Goal: Task Accomplishment & Management: Use online tool/utility

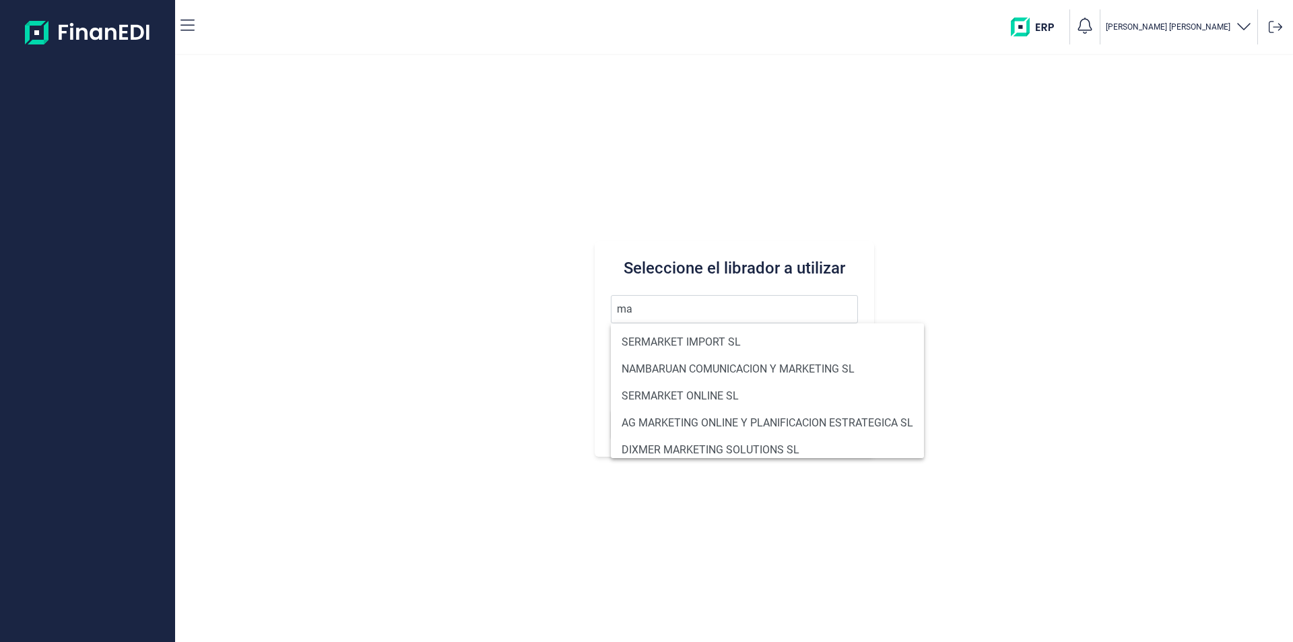
type input "m"
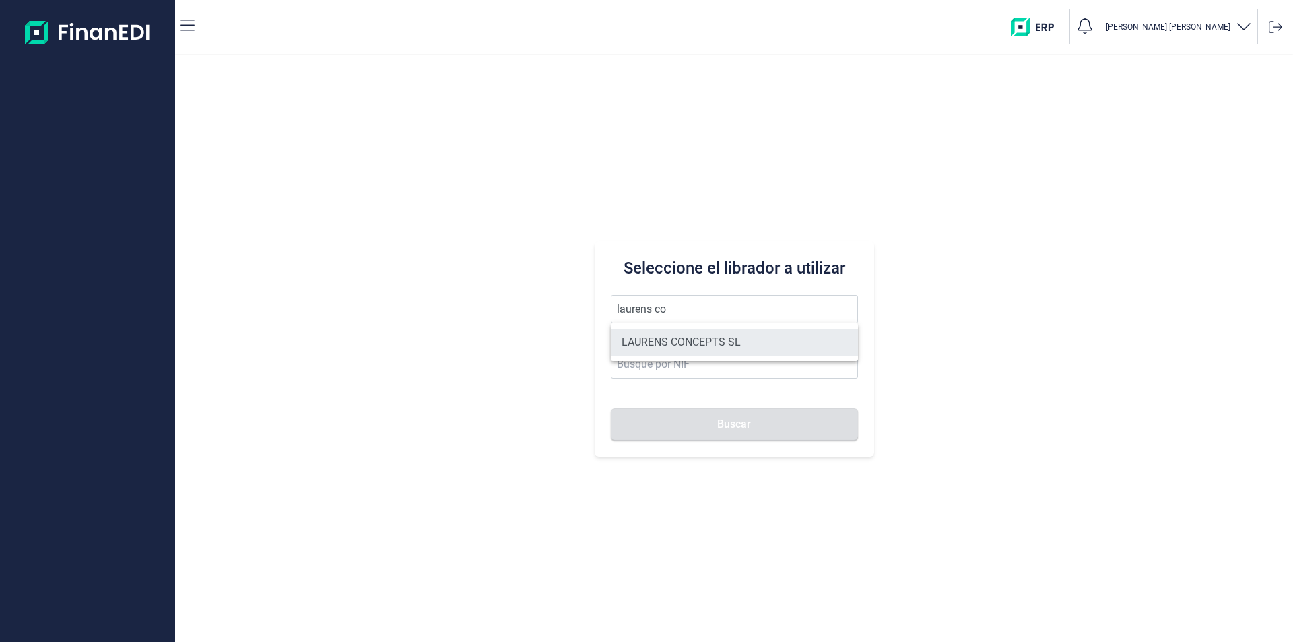
drag, startPoint x: 681, startPoint y: 341, endPoint x: 727, endPoint y: 409, distance: 82.5
click at [684, 343] on li "LAURENS CONCEPTS SL" at bounding box center [734, 342] width 247 height 27
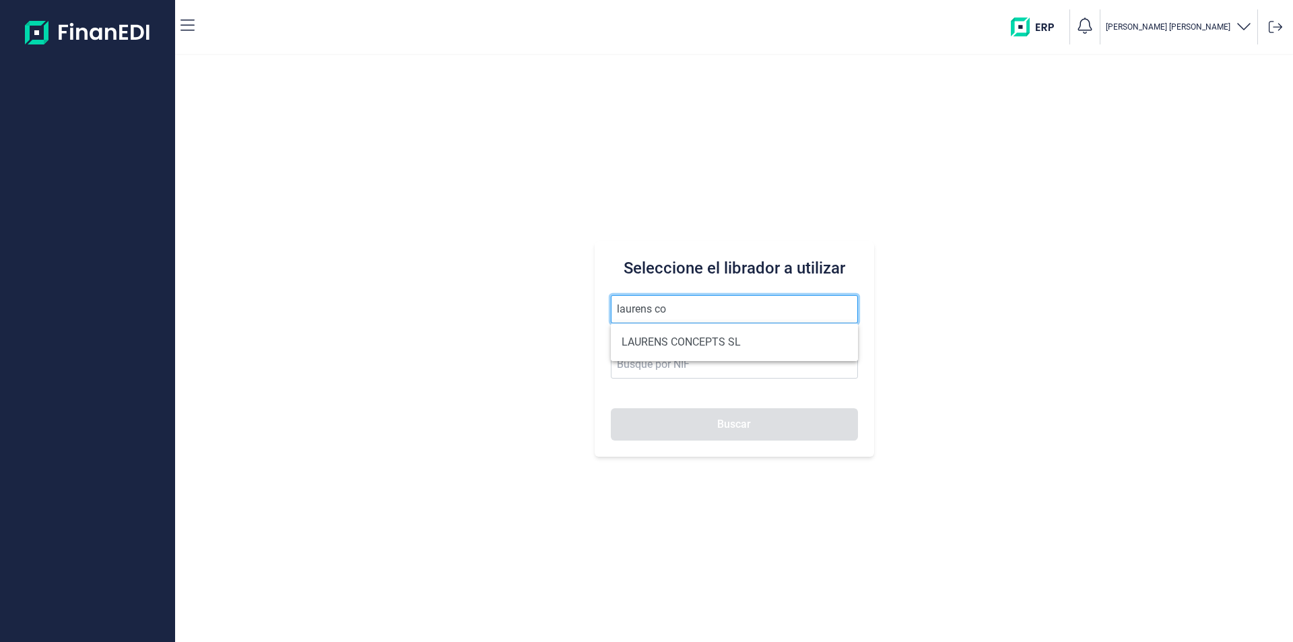
type input "LAURENS CONCEPTS SL"
type input "B66109042"
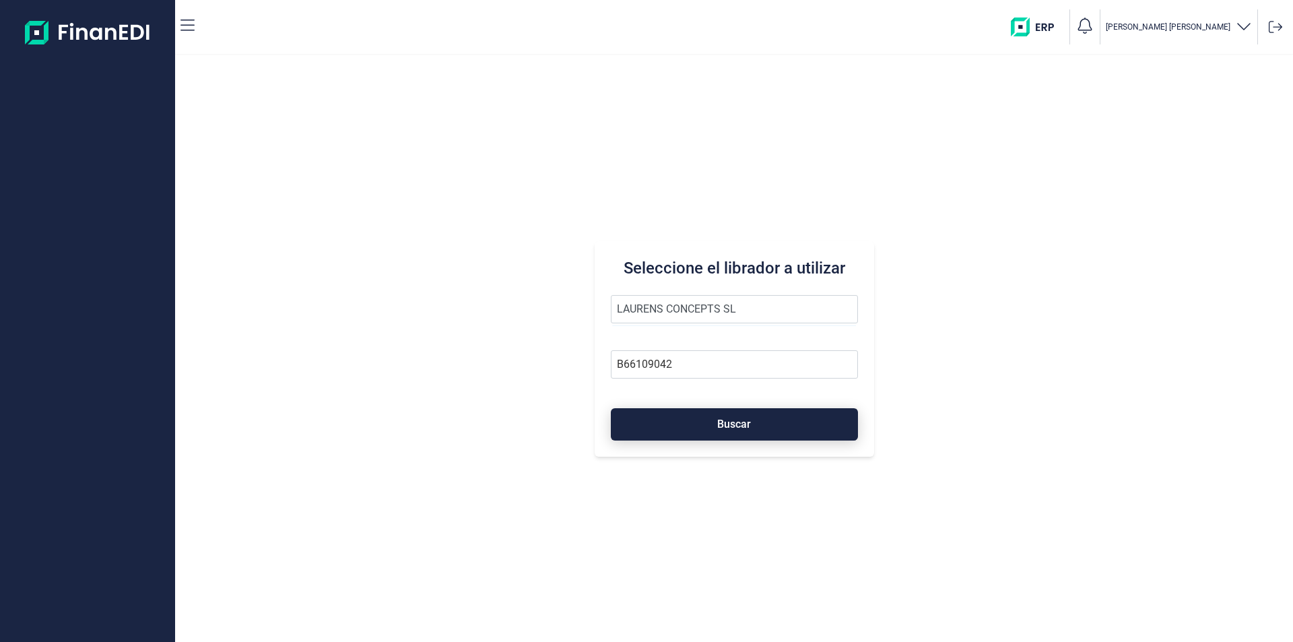
click at [734, 429] on span "Buscar" at bounding box center [734, 424] width 34 height 10
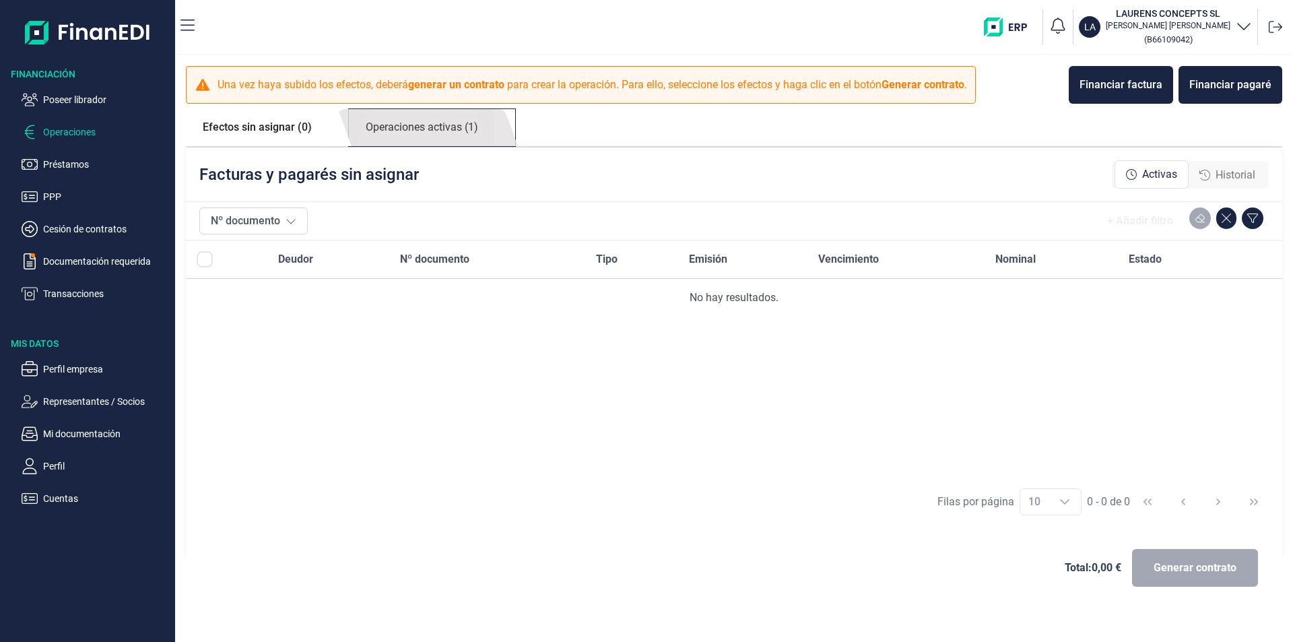
click at [386, 129] on link "Operaciones activas (1)" at bounding box center [422, 127] width 146 height 37
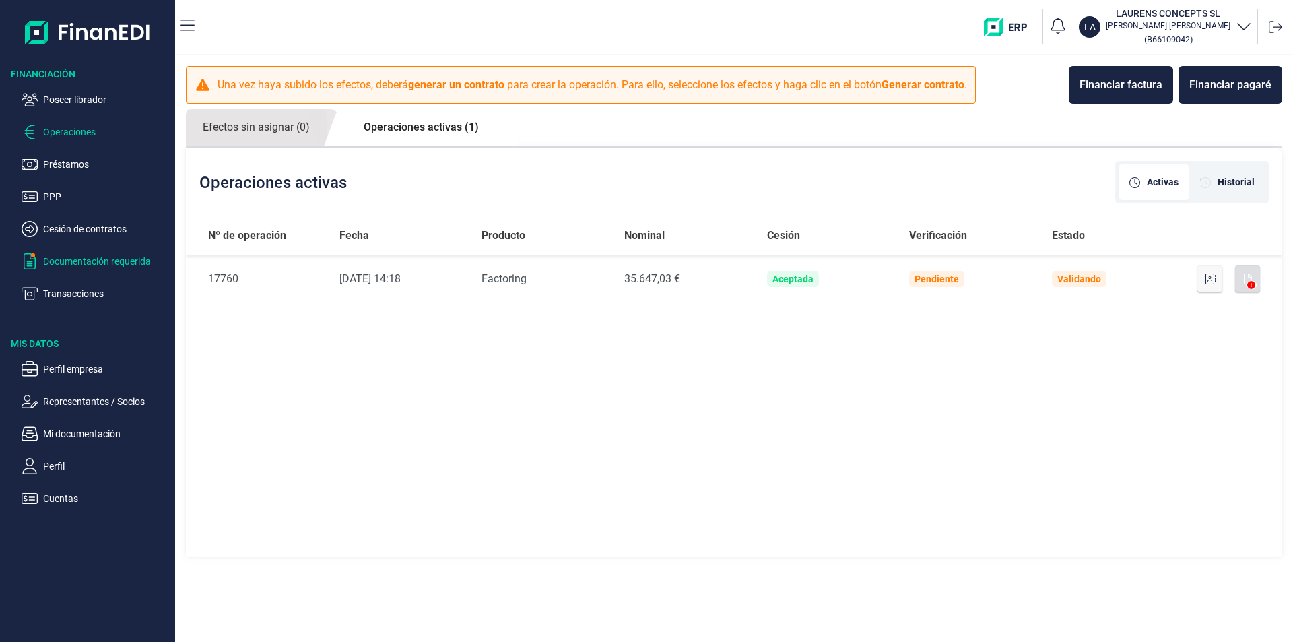
click at [94, 259] on p "Documentación requerida" at bounding box center [106, 261] width 127 height 16
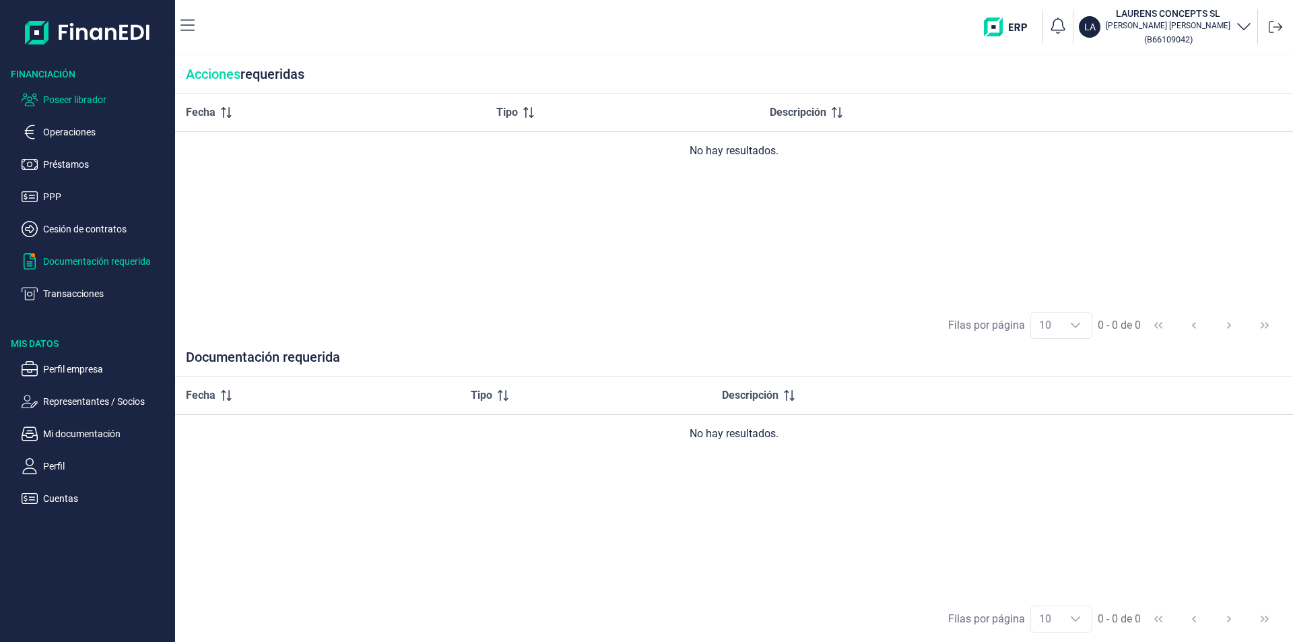
click at [69, 100] on p "Poseer librador" at bounding box center [106, 100] width 127 height 16
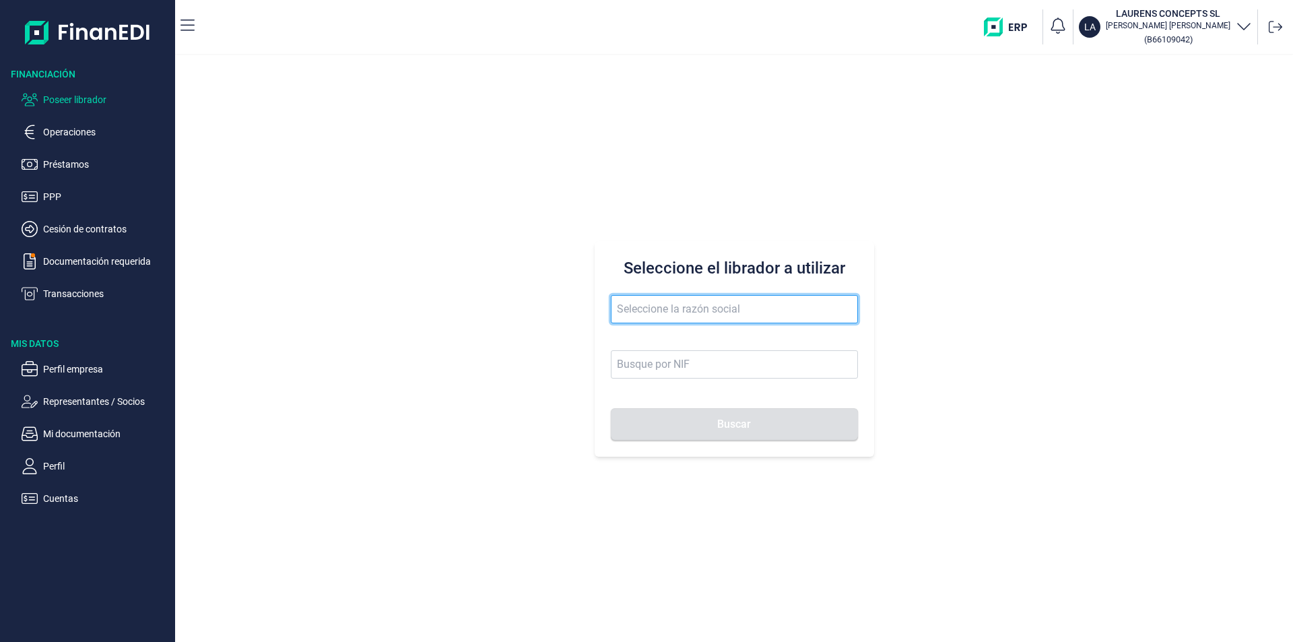
click at [640, 313] on input "text" at bounding box center [734, 309] width 247 height 28
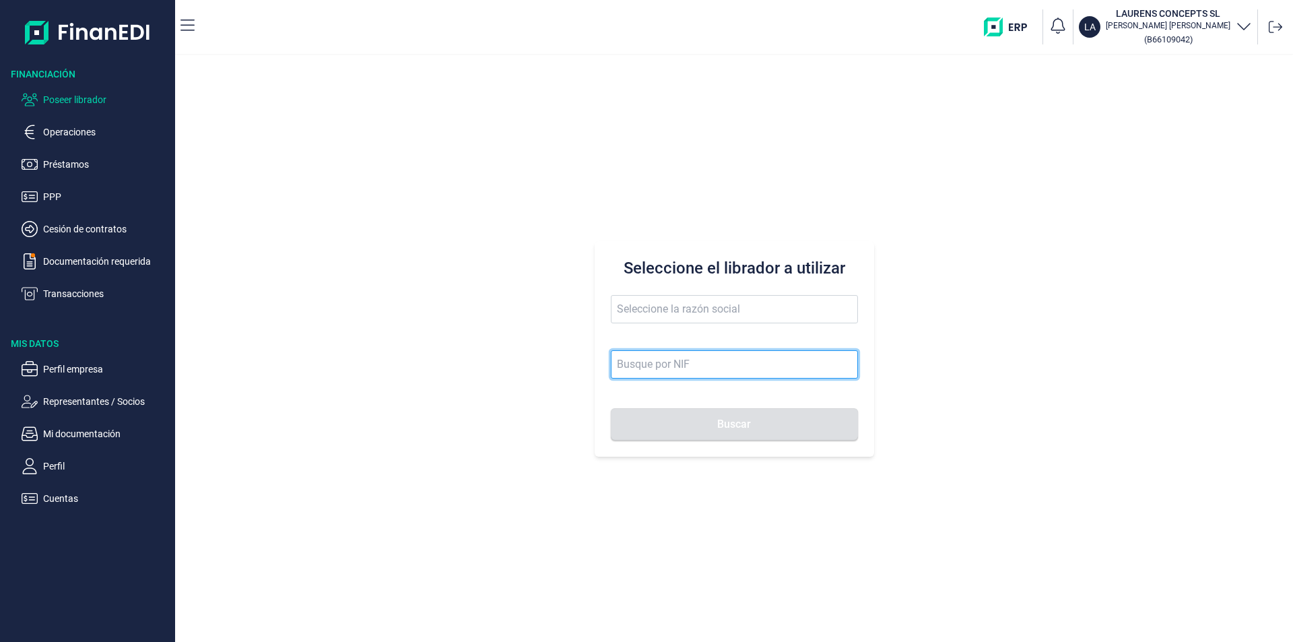
click at [630, 363] on input at bounding box center [734, 364] width 247 height 28
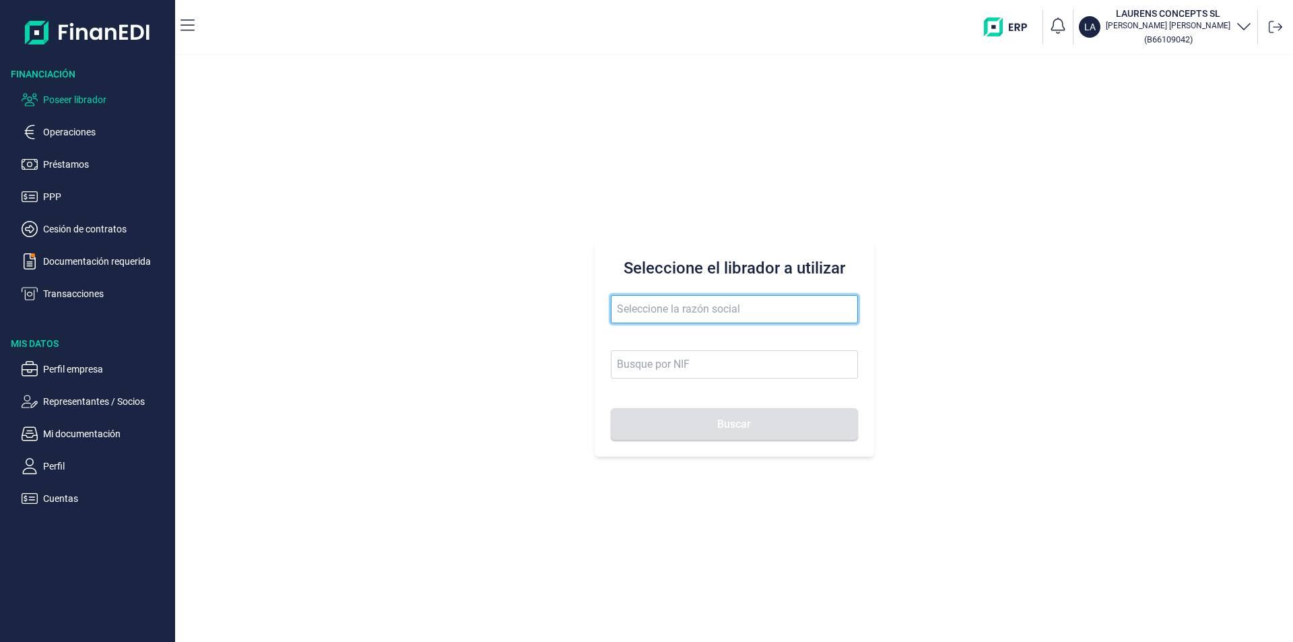
click at [627, 310] on input "text" at bounding box center [734, 309] width 247 height 28
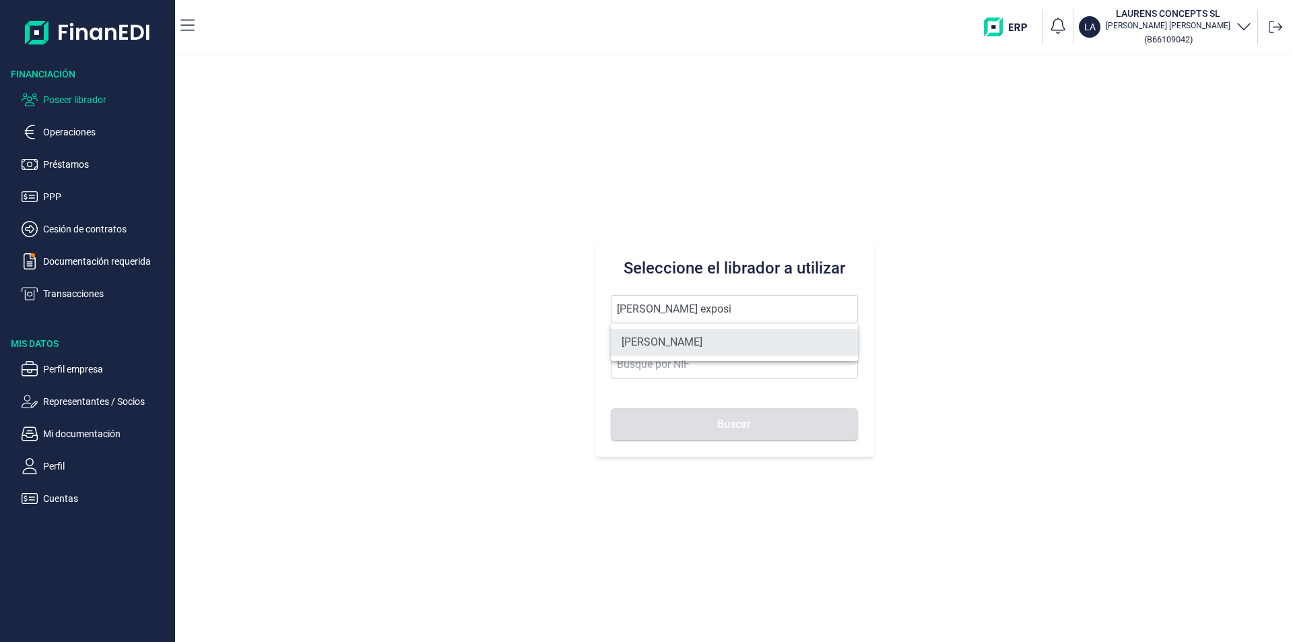
click at [683, 337] on li "[PERSON_NAME]" at bounding box center [734, 342] width 247 height 27
type input "[PERSON_NAME]"
type input "60520338R"
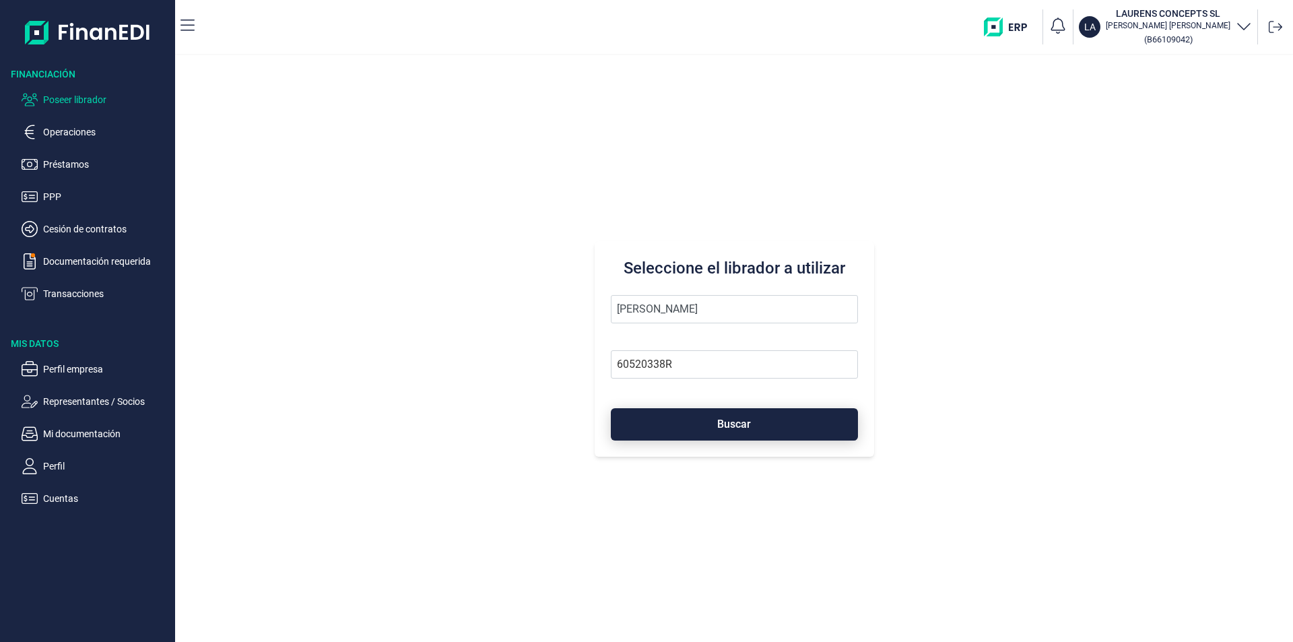
click at [706, 425] on button "Buscar" at bounding box center [734, 424] width 247 height 32
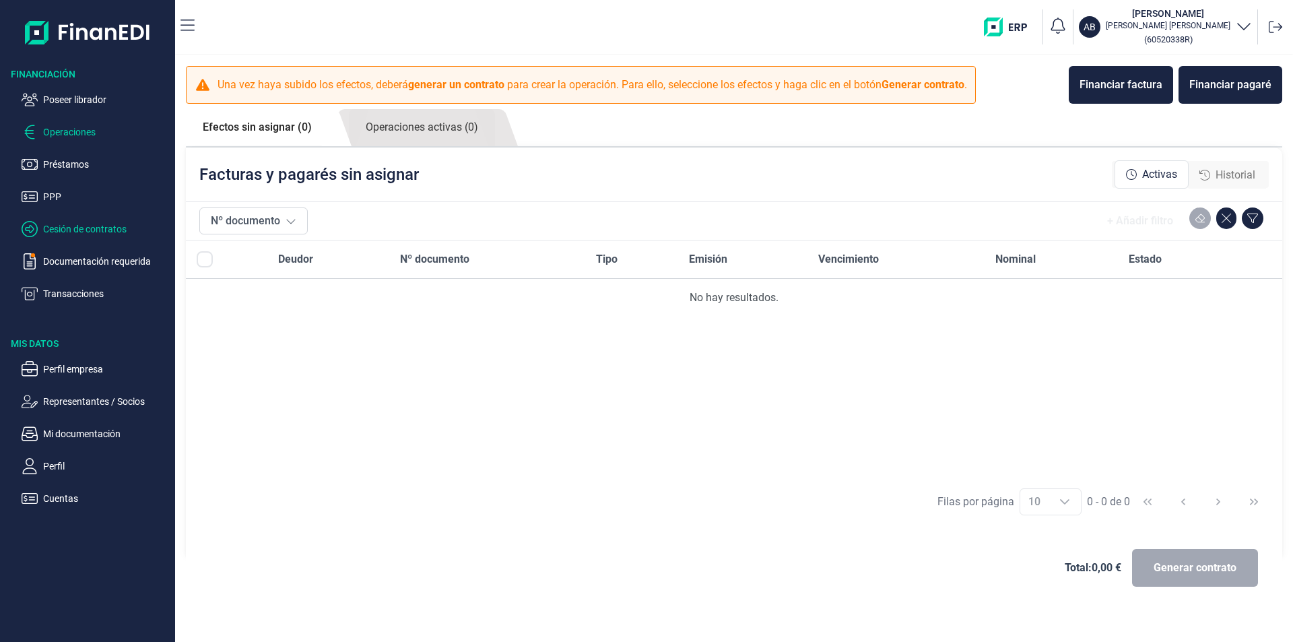
click at [98, 229] on p "Cesión de contratos" at bounding box center [106, 229] width 127 height 16
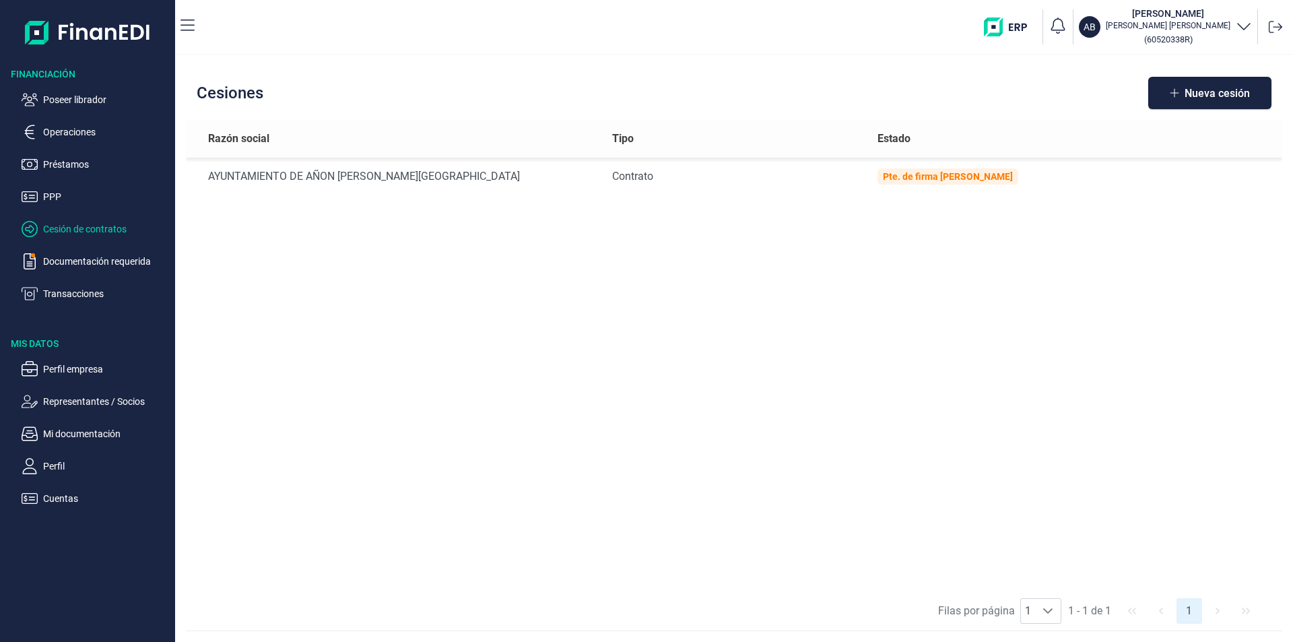
drag, startPoint x: 97, startPoint y: 98, endPoint x: 147, endPoint y: 118, distance: 54.4
click at [98, 98] on p "Poseer librador" at bounding box center [106, 100] width 127 height 16
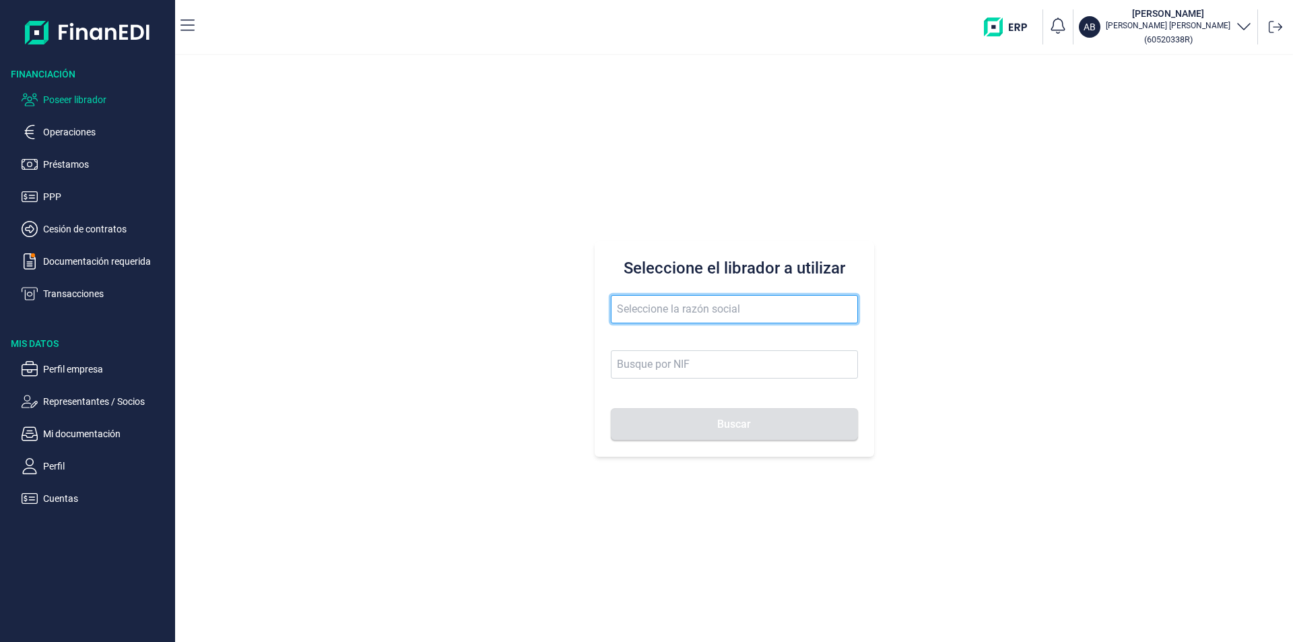
click at [628, 308] on input "text" at bounding box center [734, 309] width 247 height 28
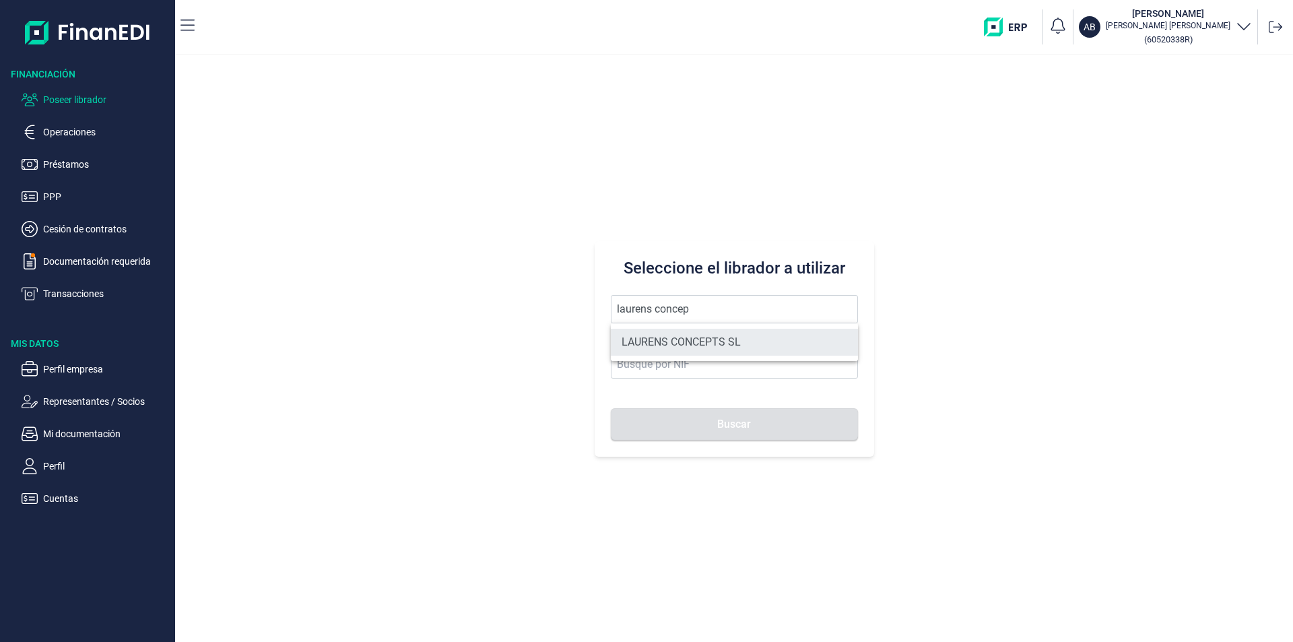
click at [691, 345] on li "LAURENS CONCEPTS SL" at bounding box center [734, 342] width 247 height 27
type input "LAURENS CONCEPTS SL"
type input "B66109042"
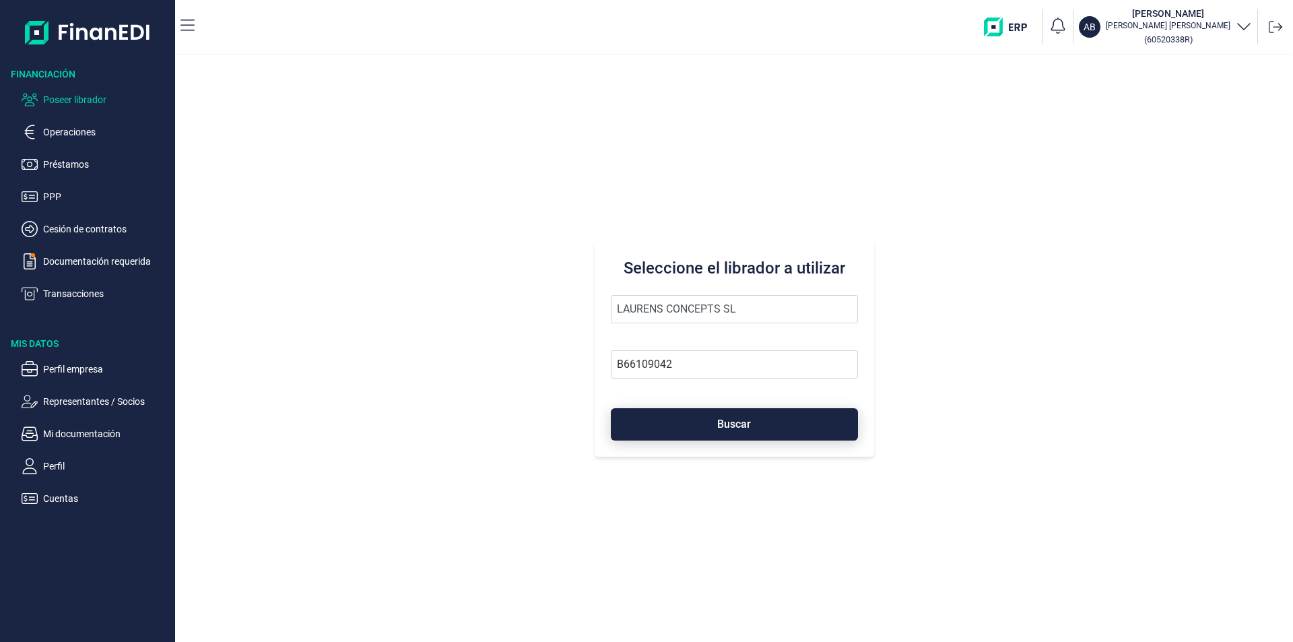
click at [725, 425] on span "Buscar" at bounding box center [734, 424] width 34 height 10
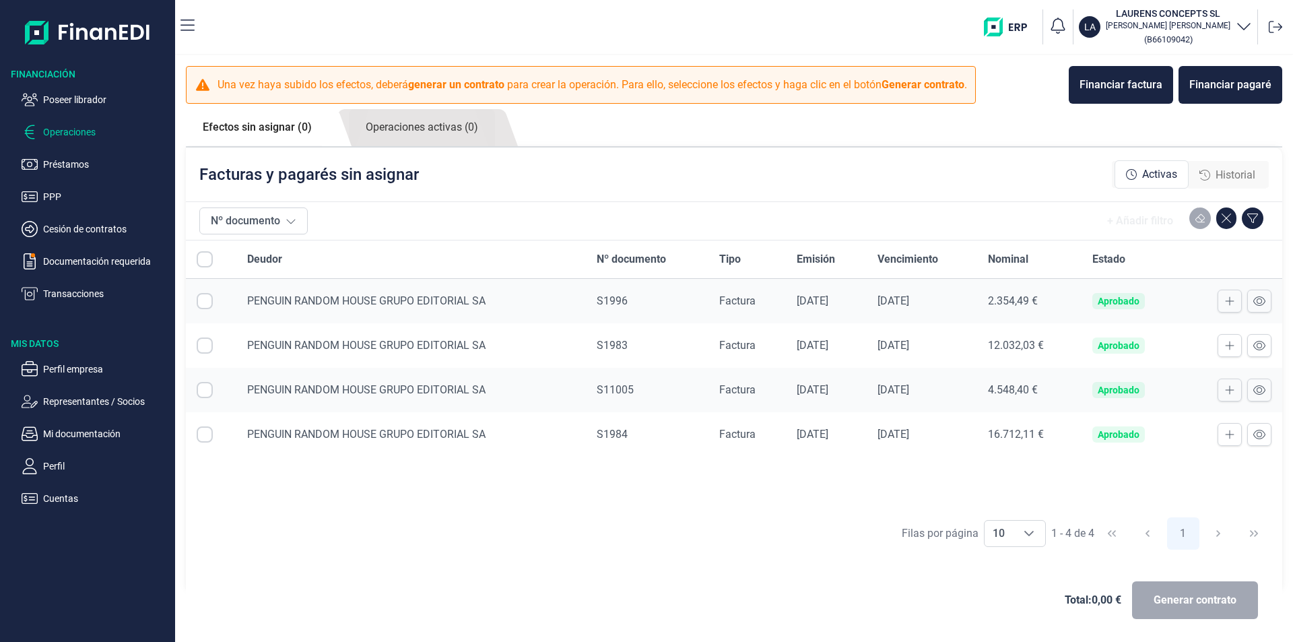
checkbox input "true"
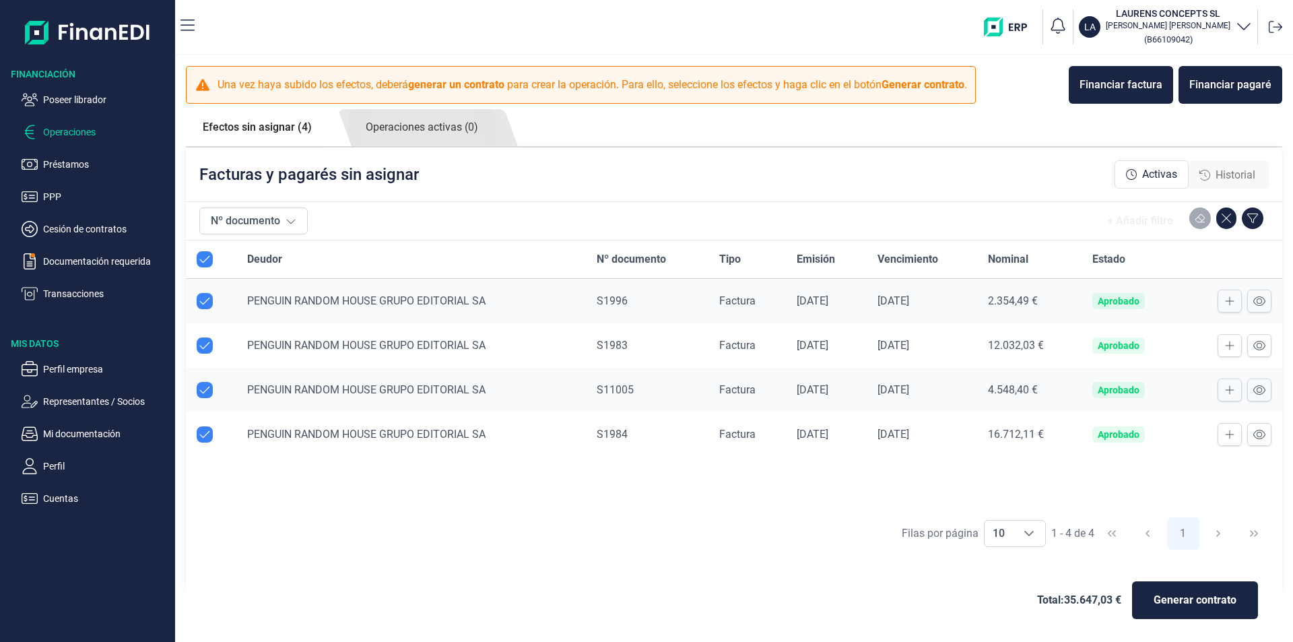
click at [207, 390] on input "Row Unselected null" at bounding box center [205, 390] width 16 height 16
checkbox input "false"
click at [1190, 602] on span "Generar contrato" at bounding box center [1194, 600] width 83 height 16
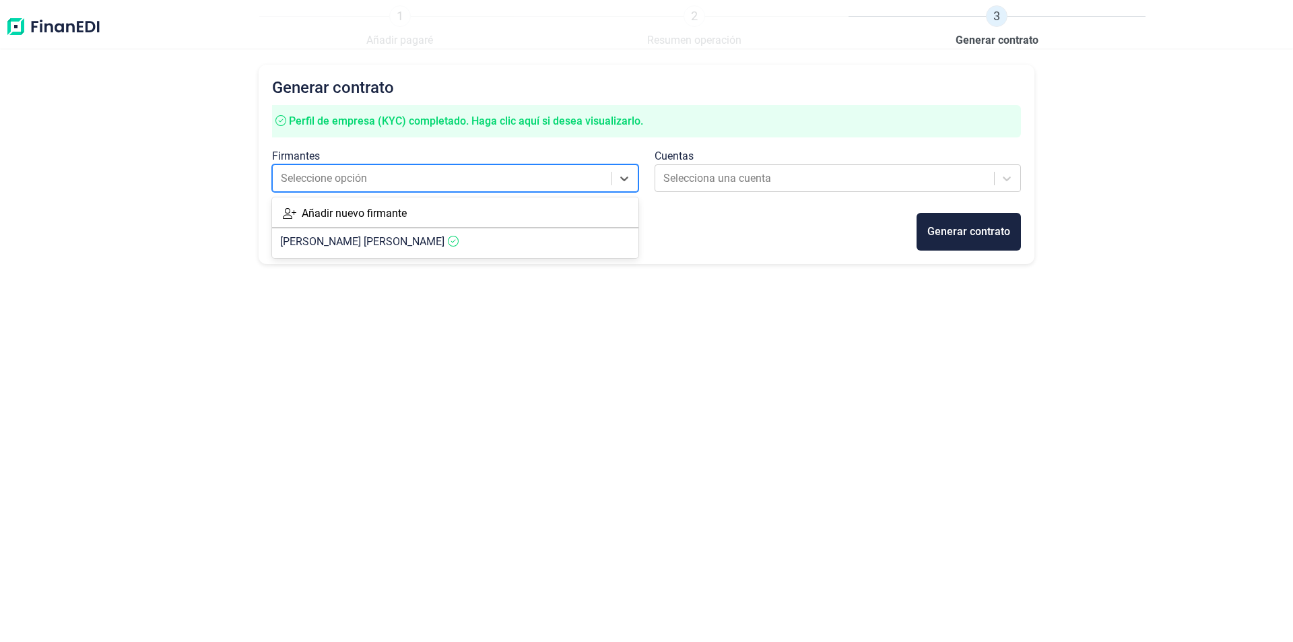
click at [458, 172] on div at bounding box center [443, 178] width 324 height 19
drag, startPoint x: 375, startPoint y: 240, endPoint x: 547, endPoint y: 223, distance: 173.2
click at [377, 240] on span "[PERSON_NAME]" at bounding box center [362, 241] width 164 height 13
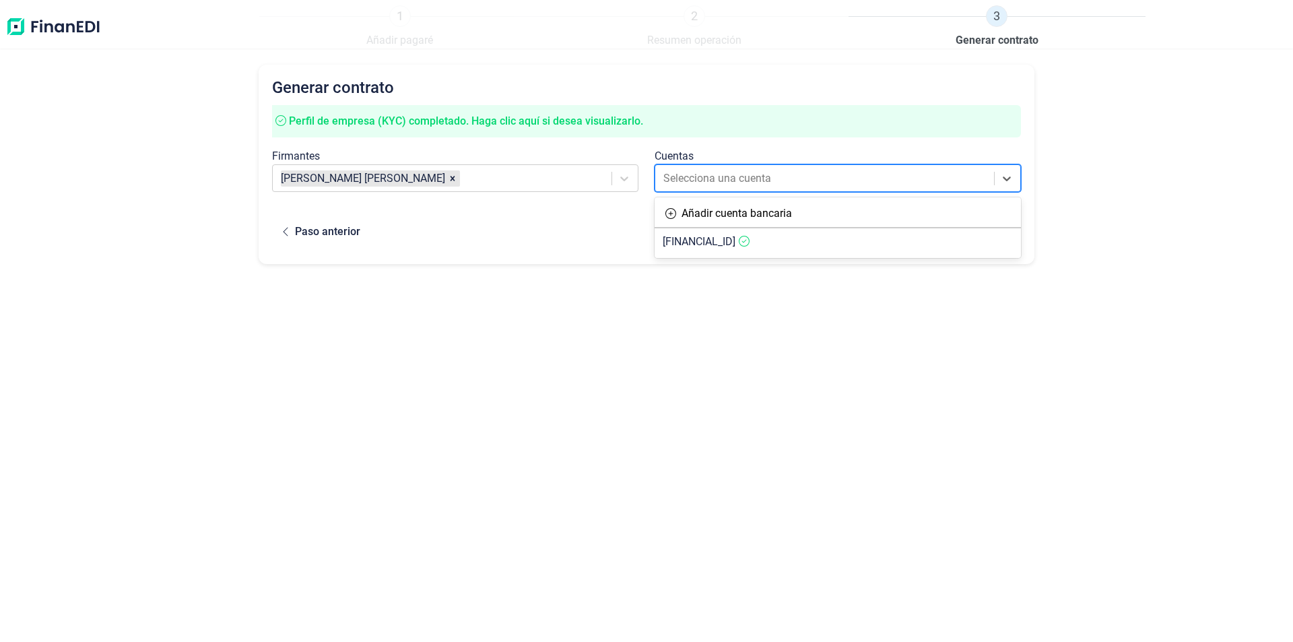
click at [767, 172] on div at bounding box center [825, 178] width 324 height 19
click at [735, 242] on span "[FINANCIAL_ID]" at bounding box center [698, 241] width 73 height 13
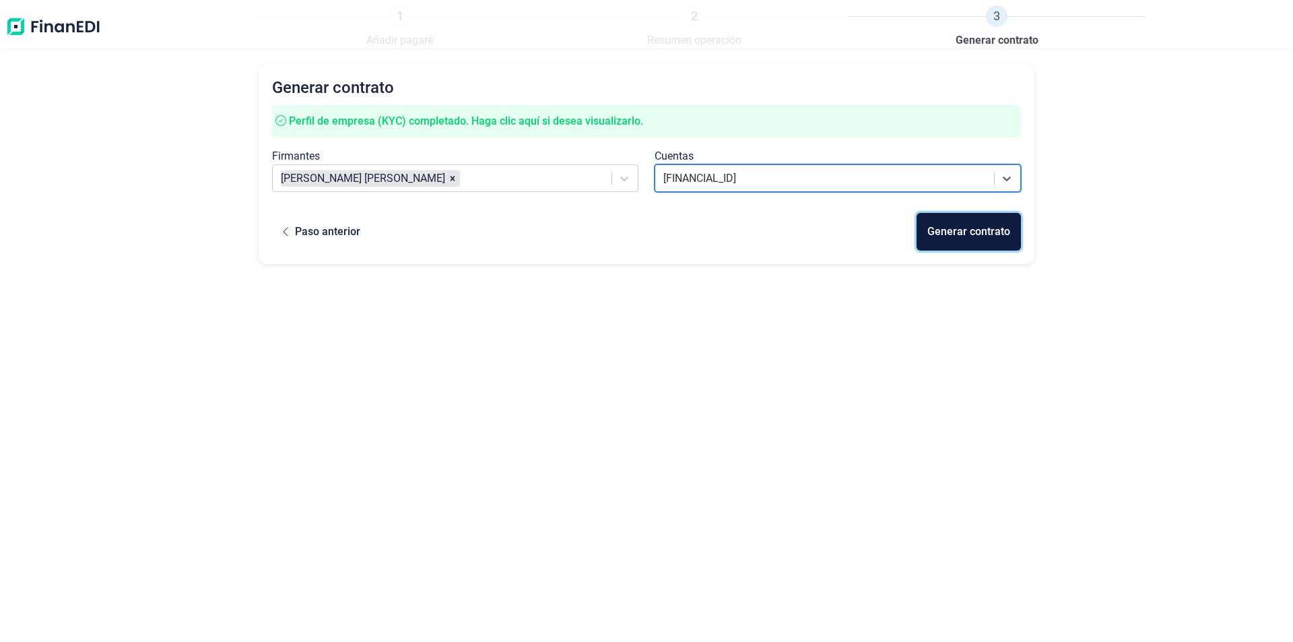
click at [957, 235] on div "Generar contrato" at bounding box center [968, 232] width 83 height 16
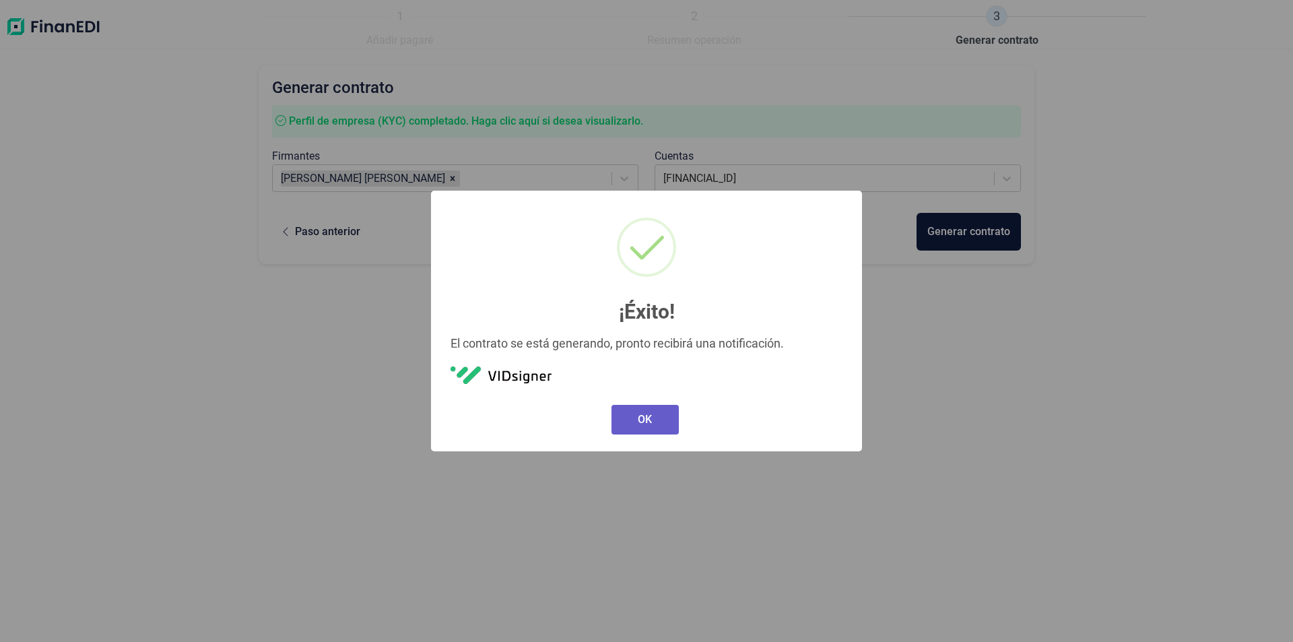
click at [642, 413] on button "OK" at bounding box center [644, 420] width 67 height 30
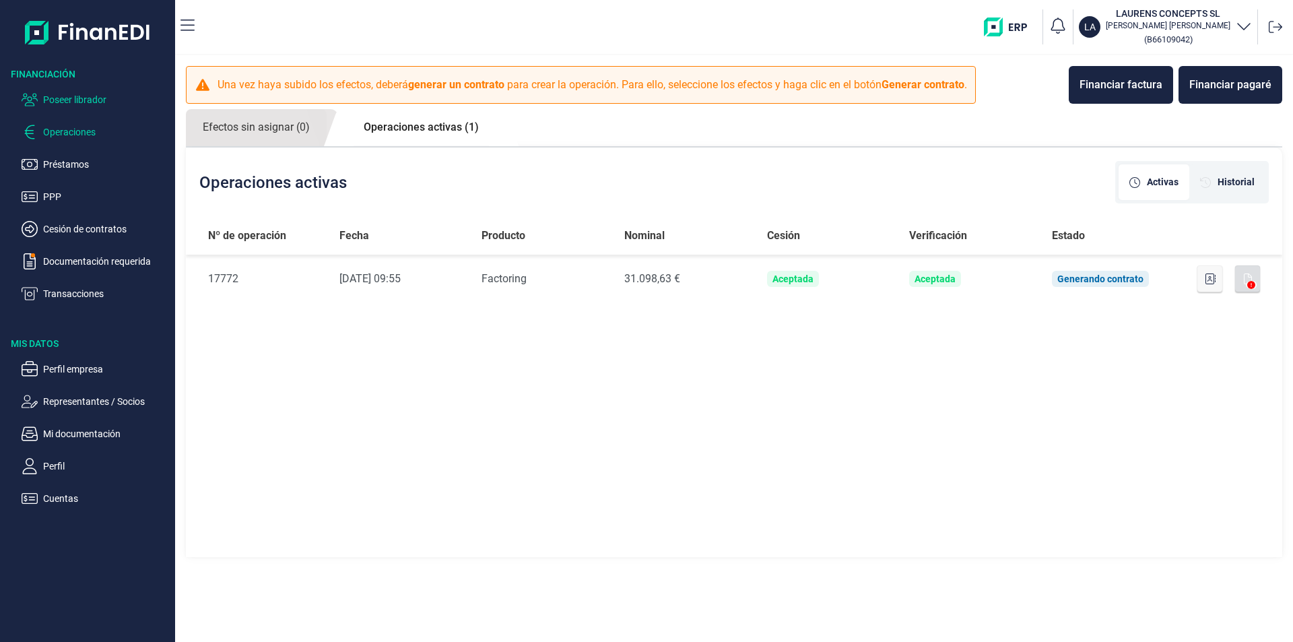
click at [75, 97] on p "Poseer librador" at bounding box center [106, 100] width 127 height 16
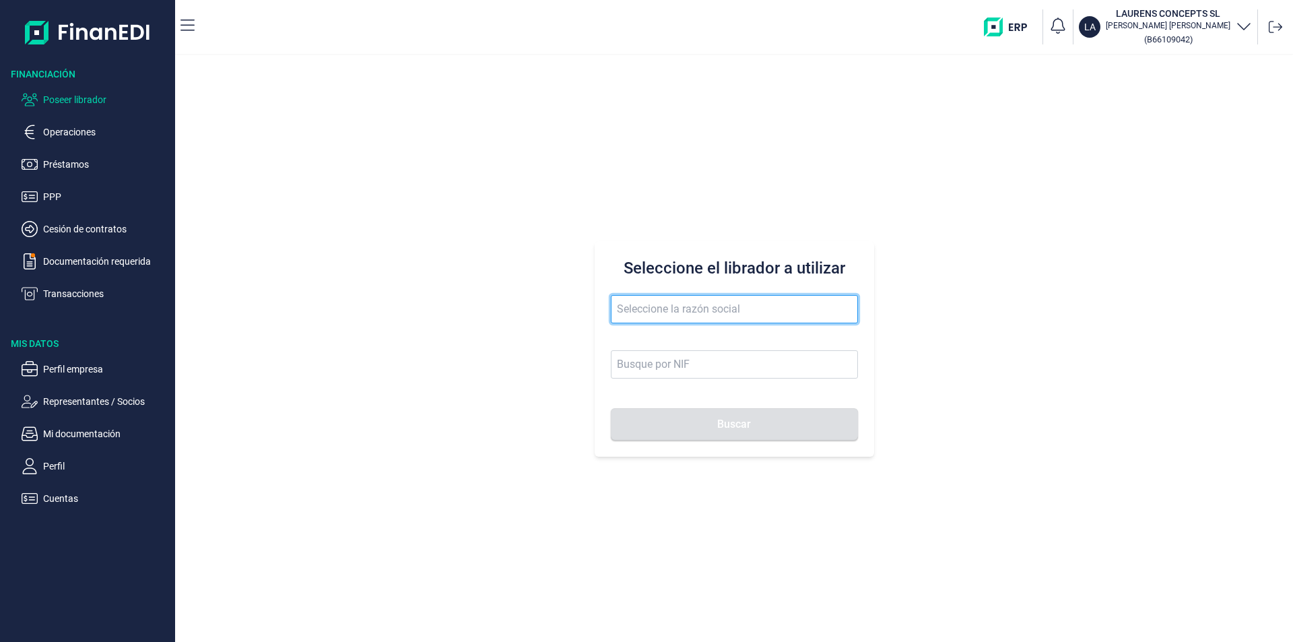
click at [636, 312] on input "text" at bounding box center [734, 309] width 247 height 28
type input "cuperal"
drag, startPoint x: 664, startPoint y: 313, endPoint x: 613, endPoint y: 304, distance: 51.4
click at [613, 304] on input "cuperal" at bounding box center [734, 309] width 247 height 28
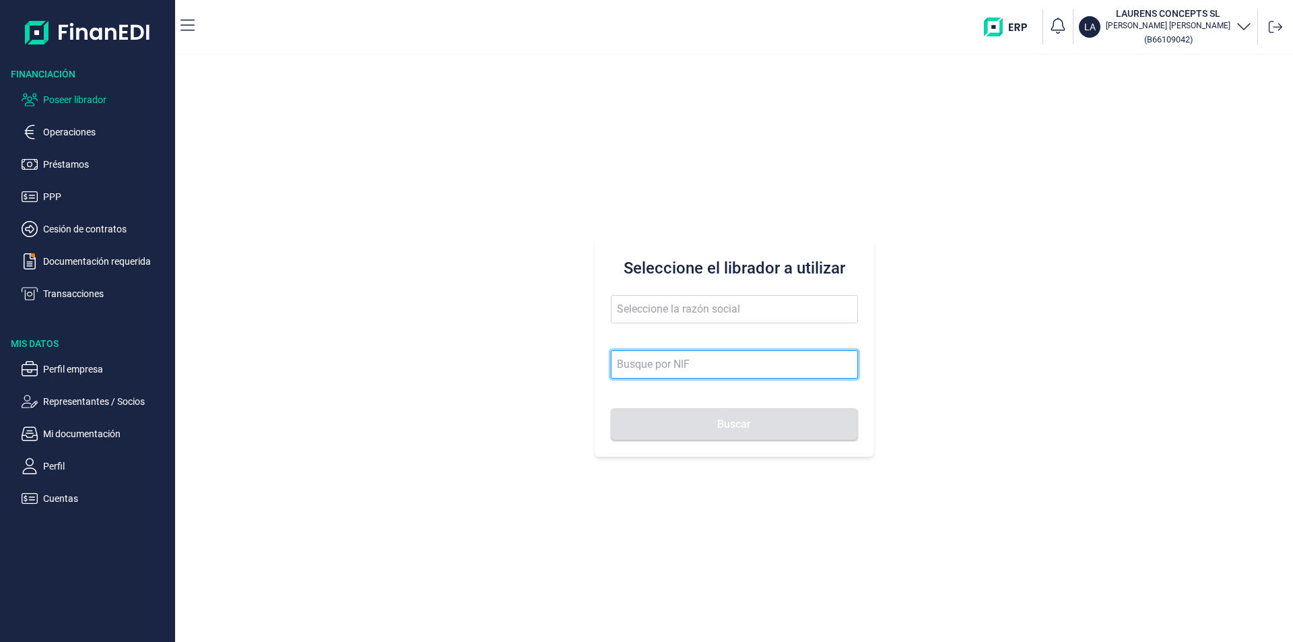
click at [628, 366] on input at bounding box center [734, 364] width 247 height 28
type input "b37033271"
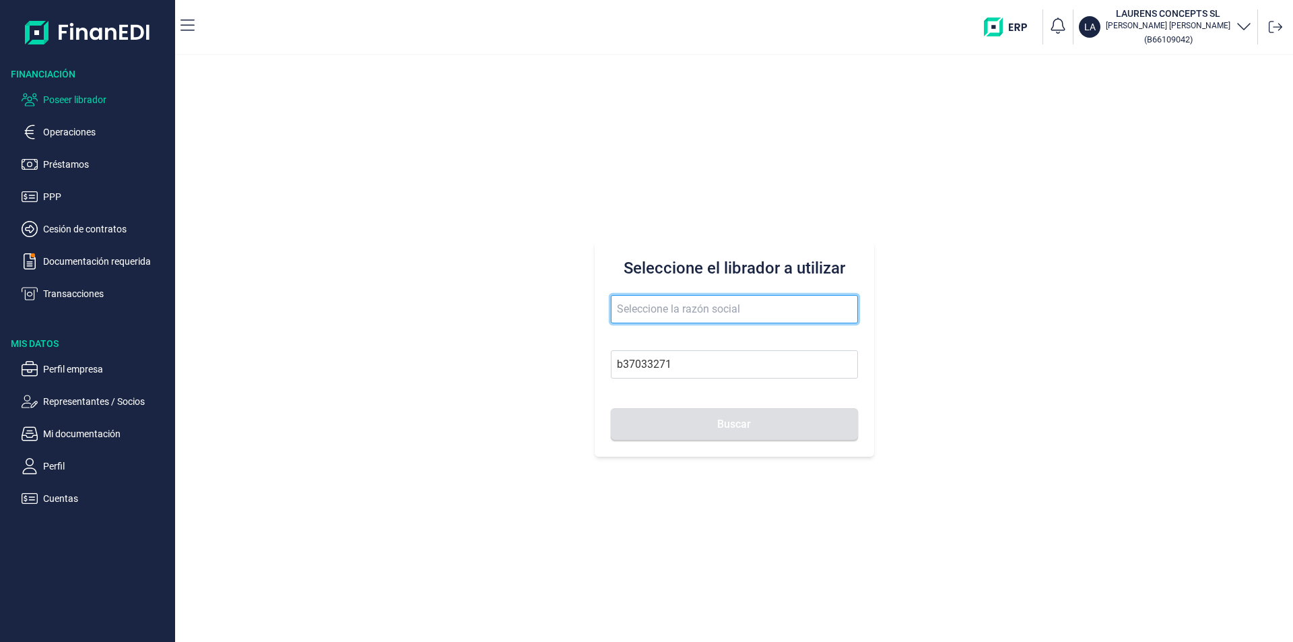
click at [644, 308] on input "text" at bounding box center [734, 309] width 247 height 28
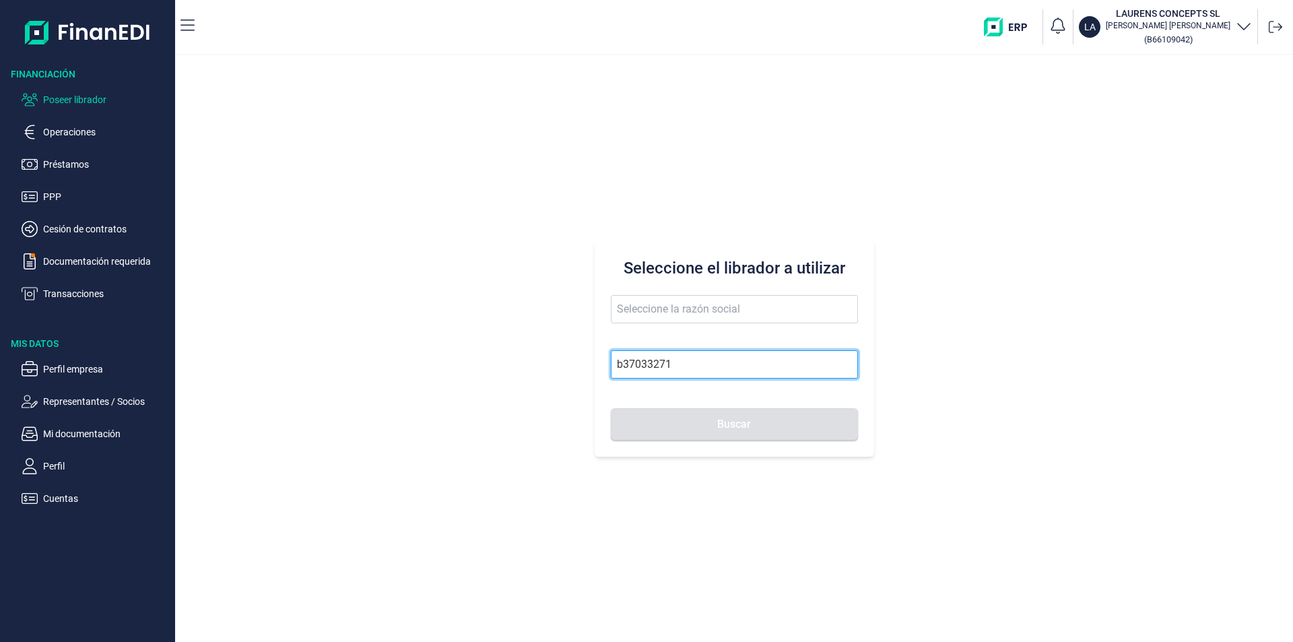
click at [683, 372] on input "b37033271" at bounding box center [734, 364] width 247 height 28
drag, startPoint x: 677, startPoint y: 364, endPoint x: 623, endPoint y: 355, distance: 53.8
click at [611, 357] on input "b37033271" at bounding box center [734, 364] width 247 height 28
click at [628, 366] on input at bounding box center [734, 364] width 247 height 28
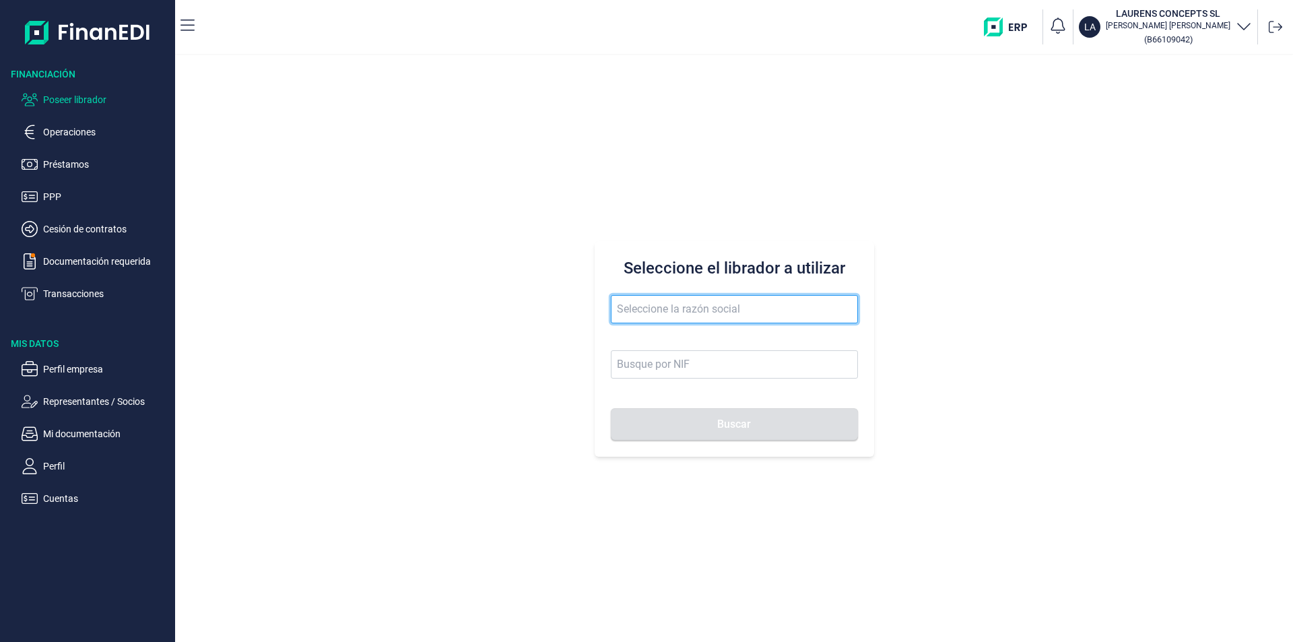
click at [625, 309] on input "text" at bounding box center [734, 309] width 247 height 28
type input "cuperal"
drag, startPoint x: 656, startPoint y: 308, endPoint x: 610, endPoint y: 305, distance: 46.6
click at [611, 305] on input "cuperal" at bounding box center [734, 309] width 247 height 28
click at [621, 311] on input "text" at bounding box center [734, 309] width 247 height 28
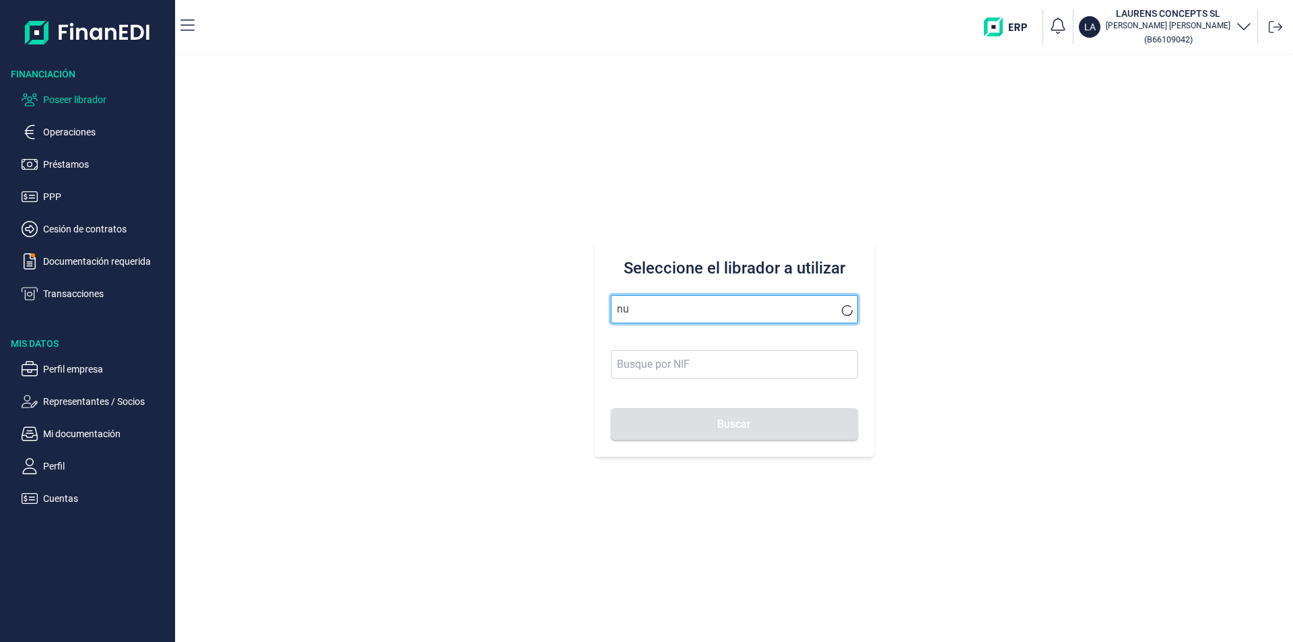
type input "n"
drag, startPoint x: 666, startPoint y: 306, endPoint x: 701, endPoint y: 308, distance: 35.1
click at [666, 306] on input "neutrino instala" at bounding box center [734, 309] width 247 height 28
drag, startPoint x: 706, startPoint y: 306, endPoint x: 594, endPoint y: 310, distance: 112.5
click at [594, 310] on div "Seleccione el librador a utilizar neutrino instala Buscar" at bounding box center [733, 348] width 279 height 215
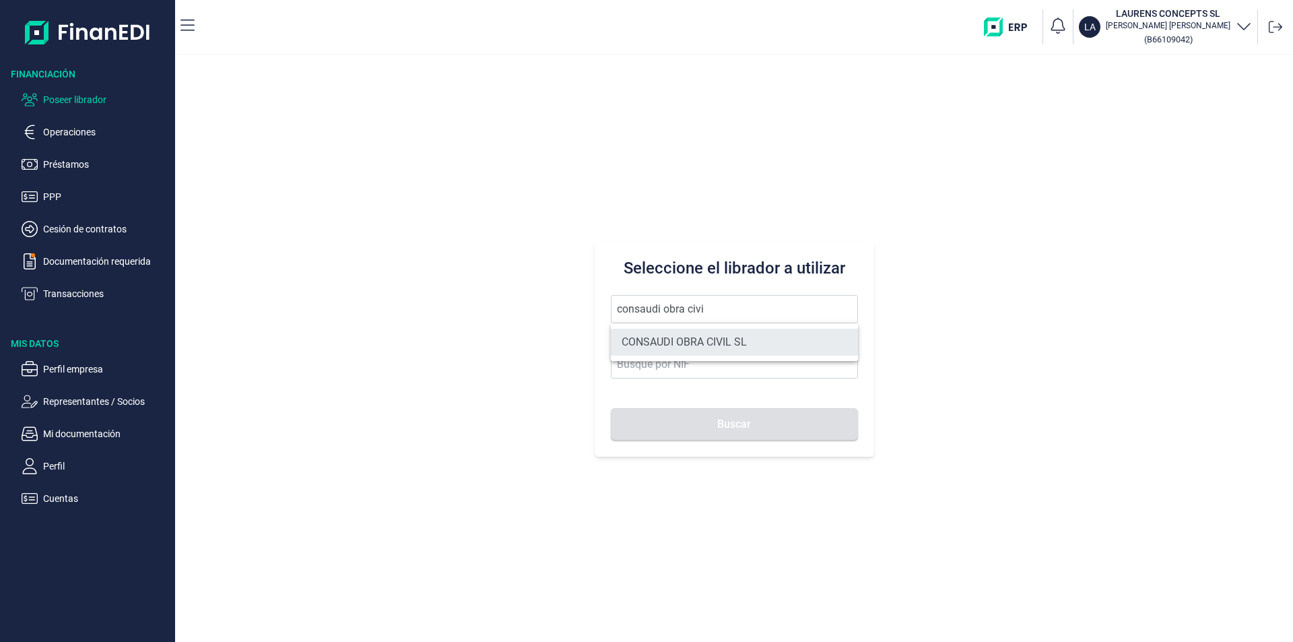
click at [720, 341] on li "CONSAUDI OBRA CIVIL SL" at bounding box center [734, 342] width 247 height 27
type input "CONSAUDI OBRA CIVIL SL"
type input "B95704722"
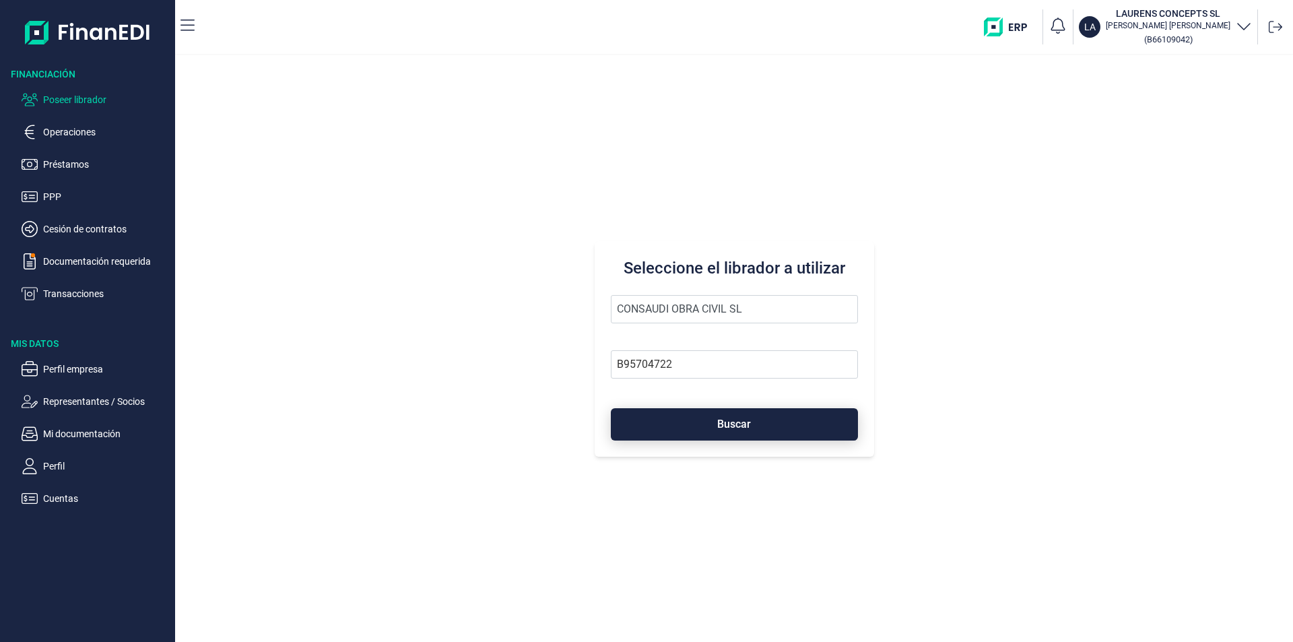
click at [741, 426] on span "Buscar" at bounding box center [734, 424] width 34 height 10
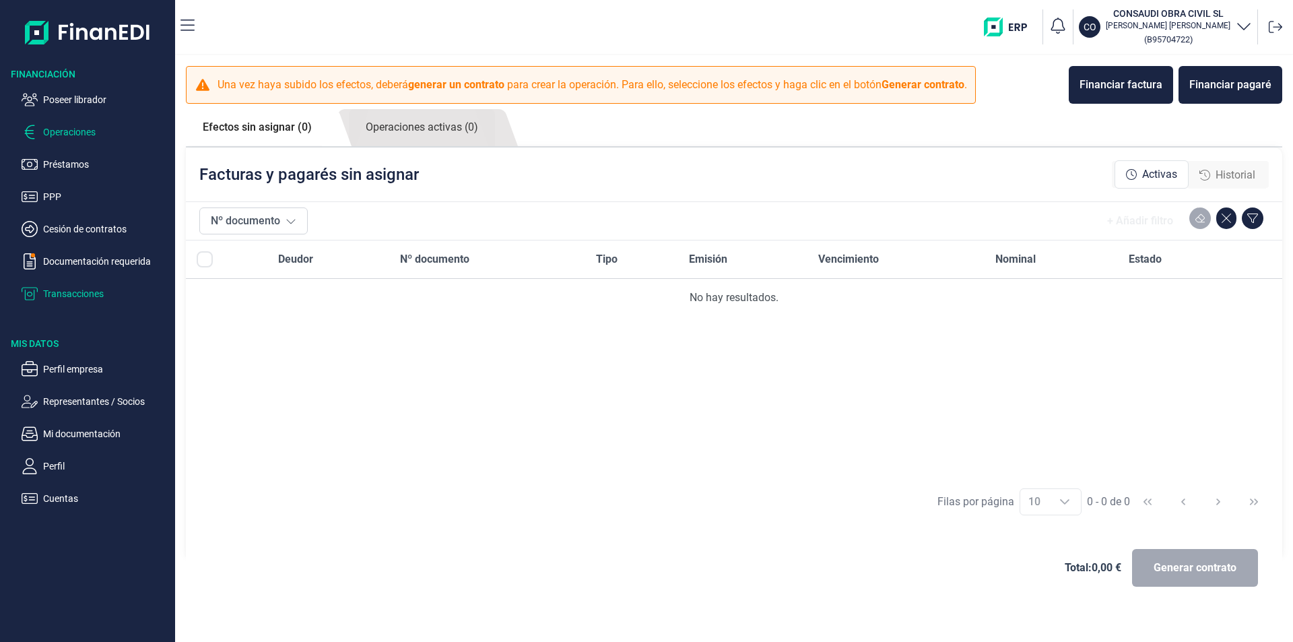
click at [72, 294] on p "Transacciones" at bounding box center [106, 293] width 127 height 16
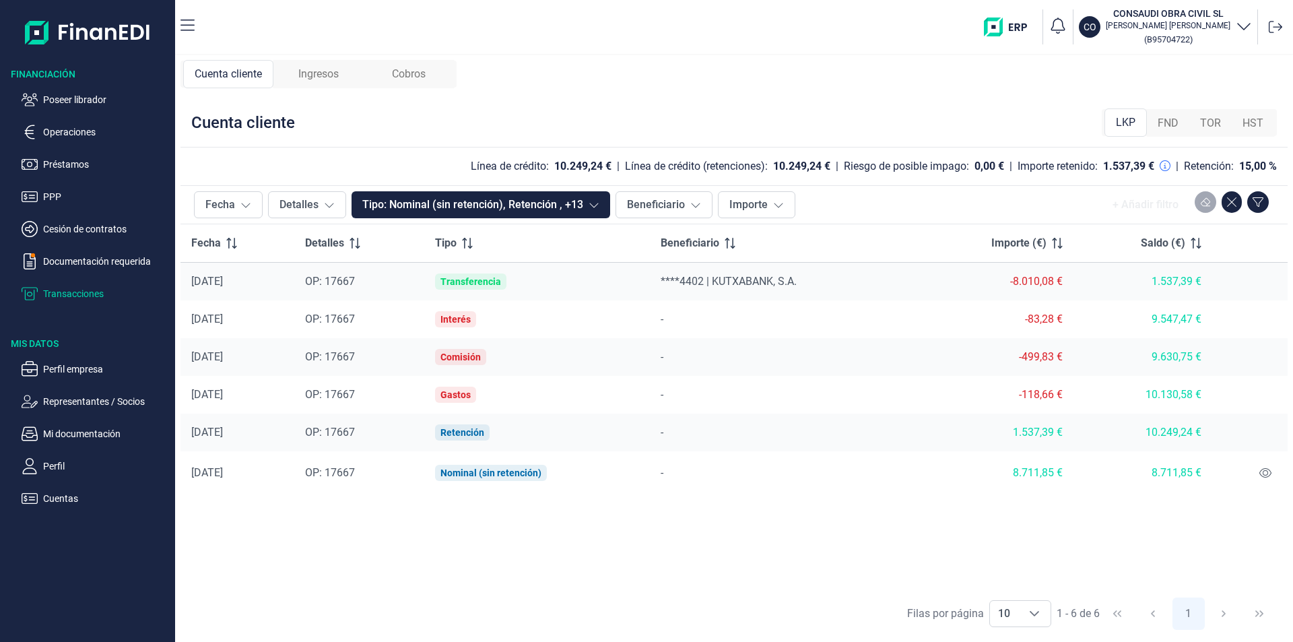
click at [1169, 115] on span "FND" at bounding box center [1167, 123] width 21 height 16
